Goal: Transaction & Acquisition: Obtain resource

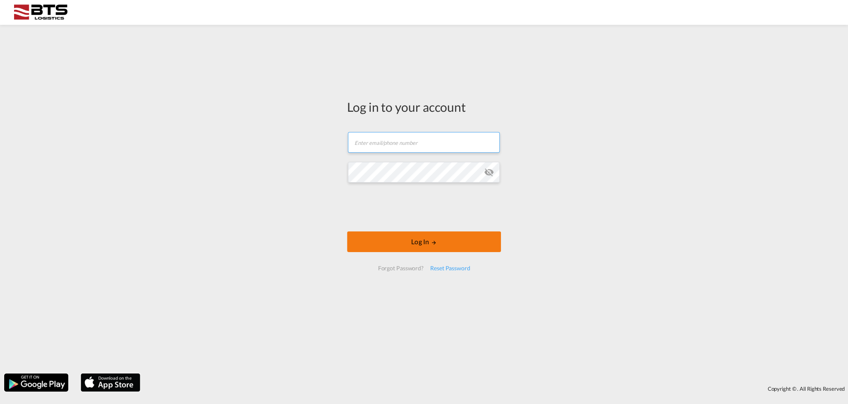
type input "[EMAIL_ADDRESS][DOMAIN_NAME]"
click at [425, 247] on button "Log In" at bounding box center [424, 241] width 154 height 21
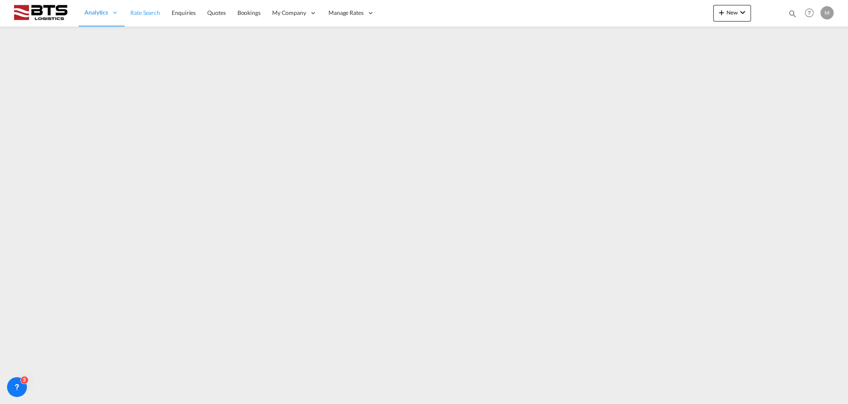
click at [145, 9] on span "Rate Search" at bounding box center [145, 12] width 30 height 7
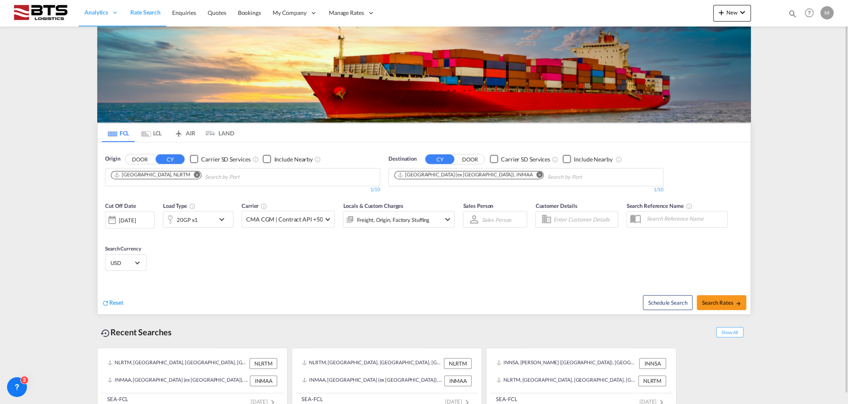
click at [223, 220] on md-icon "icon-chevron-down" at bounding box center [224, 219] width 14 height 10
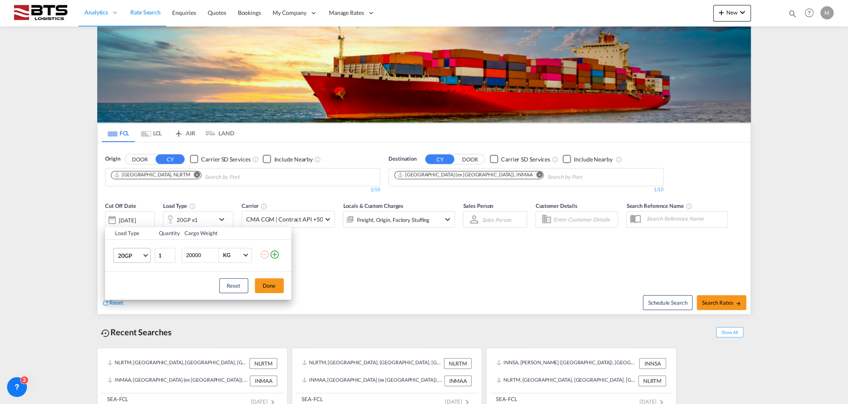
click at [141, 257] on span "20GP" at bounding box center [130, 256] width 24 height 8
click at [137, 292] on md-option "40HC" at bounding box center [139, 295] width 56 height 20
click at [271, 286] on button "Done" at bounding box center [269, 285] width 29 height 15
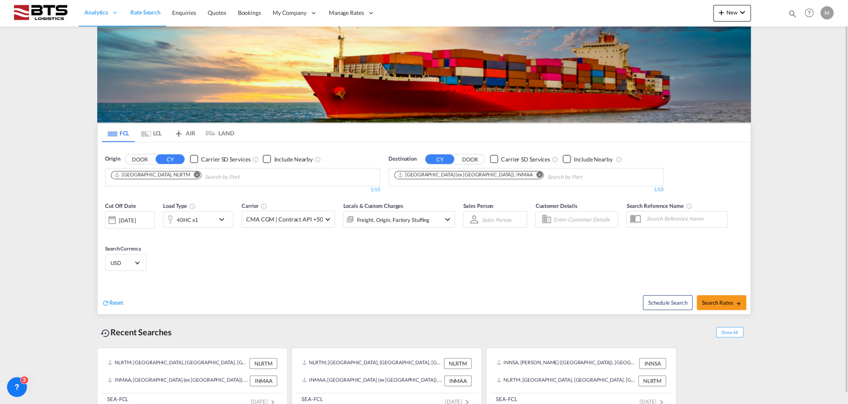
click at [536, 174] on md-icon "Remove" at bounding box center [539, 174] width 6 height 6
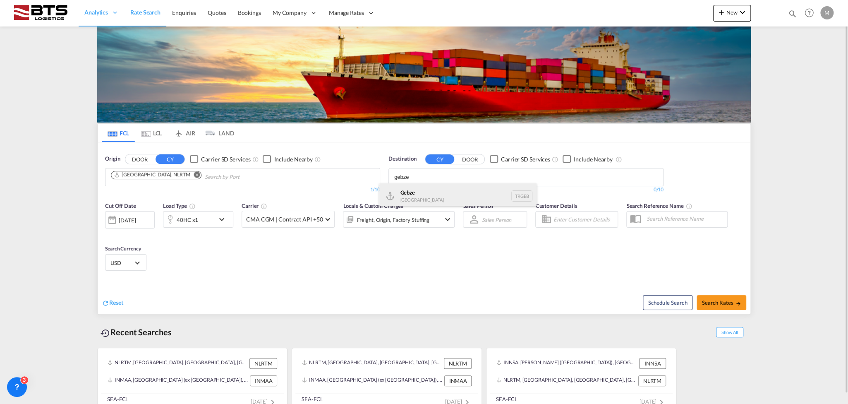
type input "gebze"
click at [406, 193] on div "Gebze [GEOGRAPHIC_DATA] TRGEB" at bounding box center [457, 195] width 157 height 25
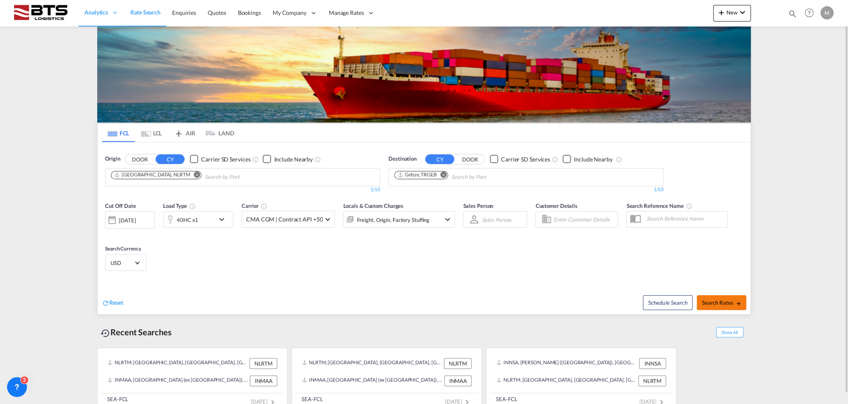
click at [727, 300] on span "Search Rates" at bounding box center [722, 302] width 40 height 7
type input "NLRTM to TRGEB / [DATE]"
